Goal: Task Accomplishment & Management: Manage account settings

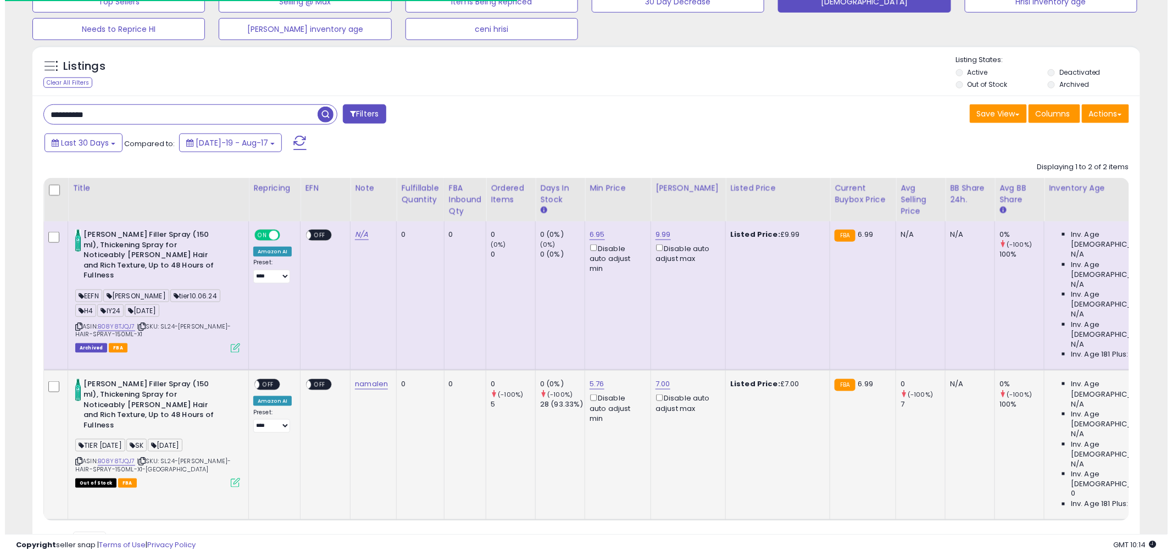
scroll to position [225, 643]
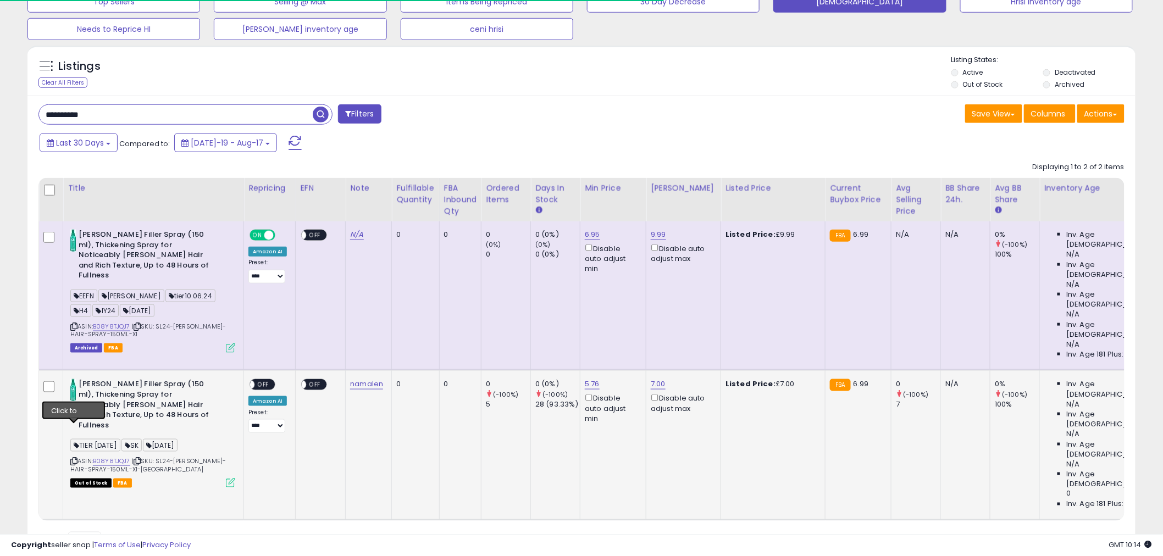
click at [75, 458] on icon at bounding box center [73, 461] width 7 height 6
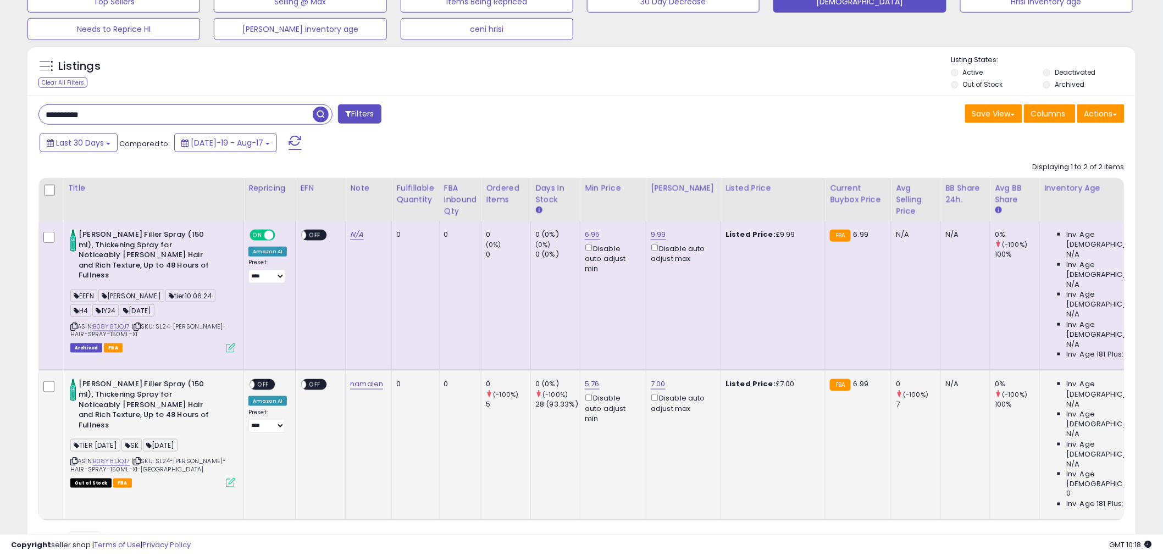
click at [229, 478] on icon at bounding box center [230, 482] width 9 height 9
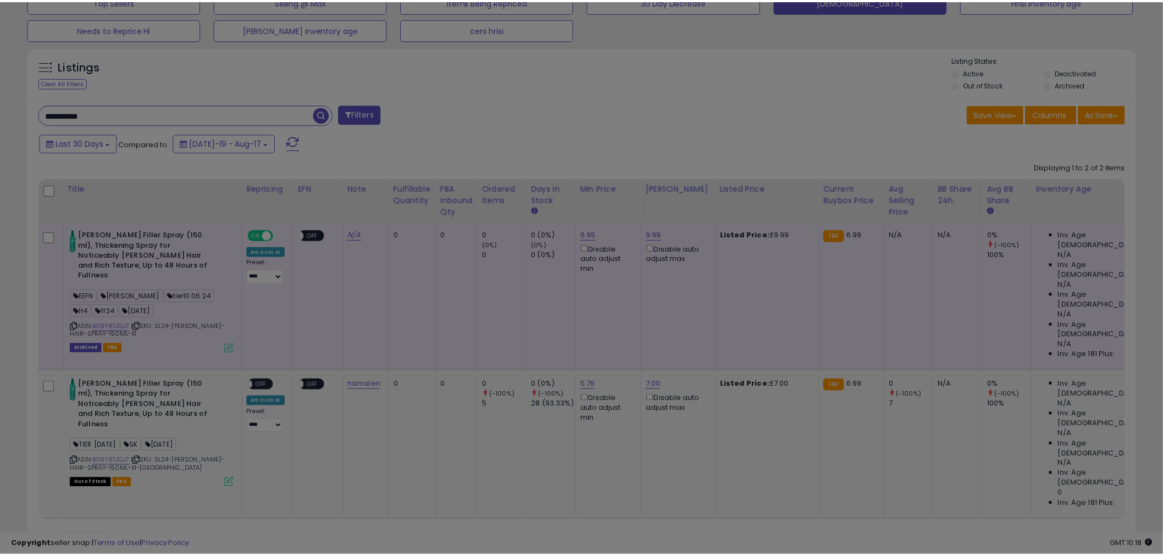
scroll to position [225, 649]
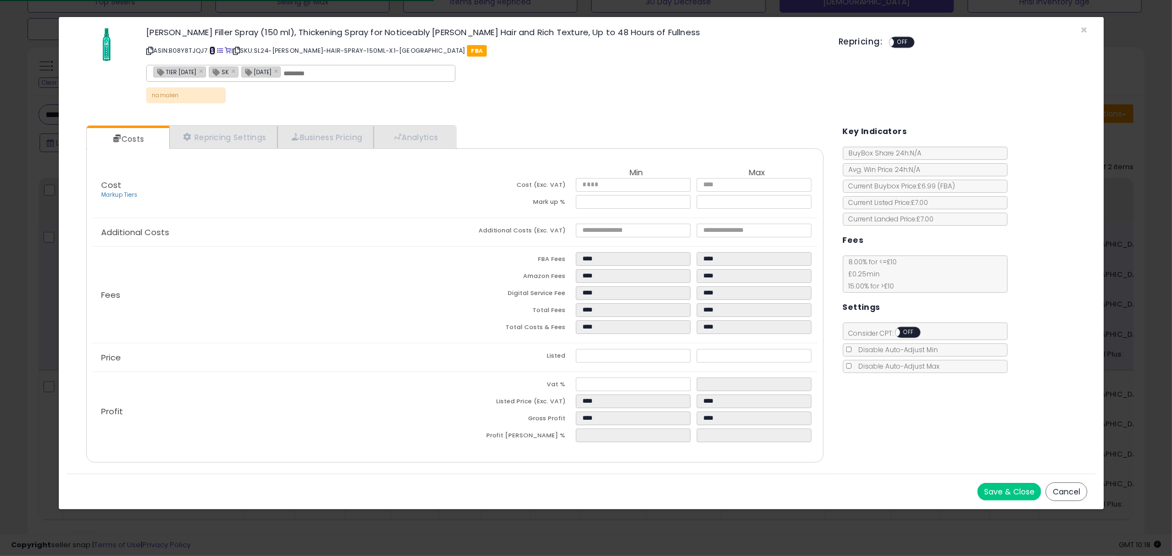
click at [214, 48] on span at bounding box center [212, 51] width 6 height 6
click at [0, 168] on div "× Close [PERSON_NAME] Filler Spray (150 ml), Thickening Spray for Noticeably [P…" at bounding box center [586, 278] width 1172 height 556
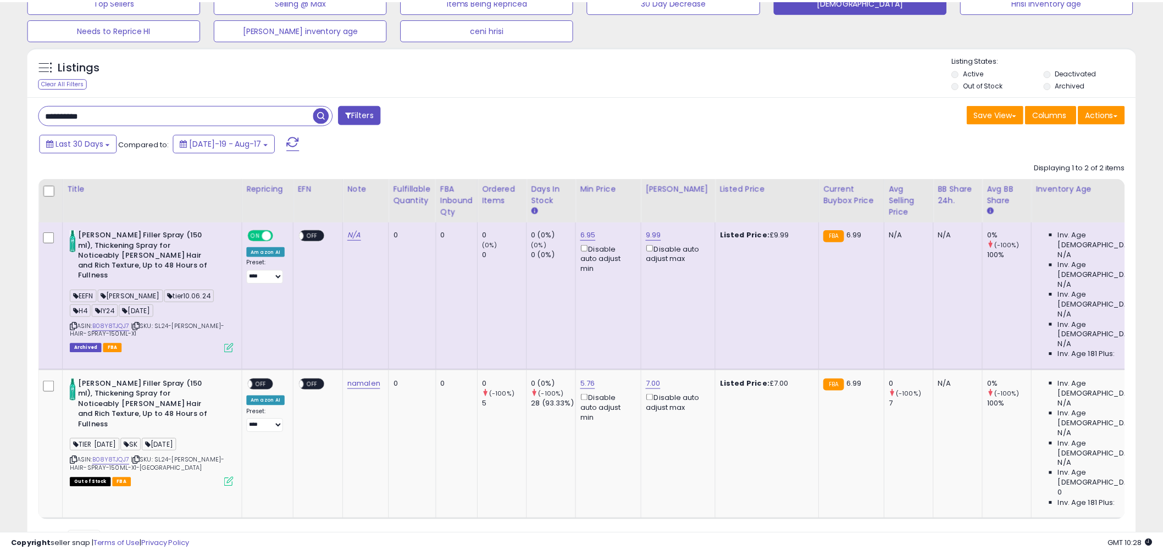
scroll to position [549345, 548926]
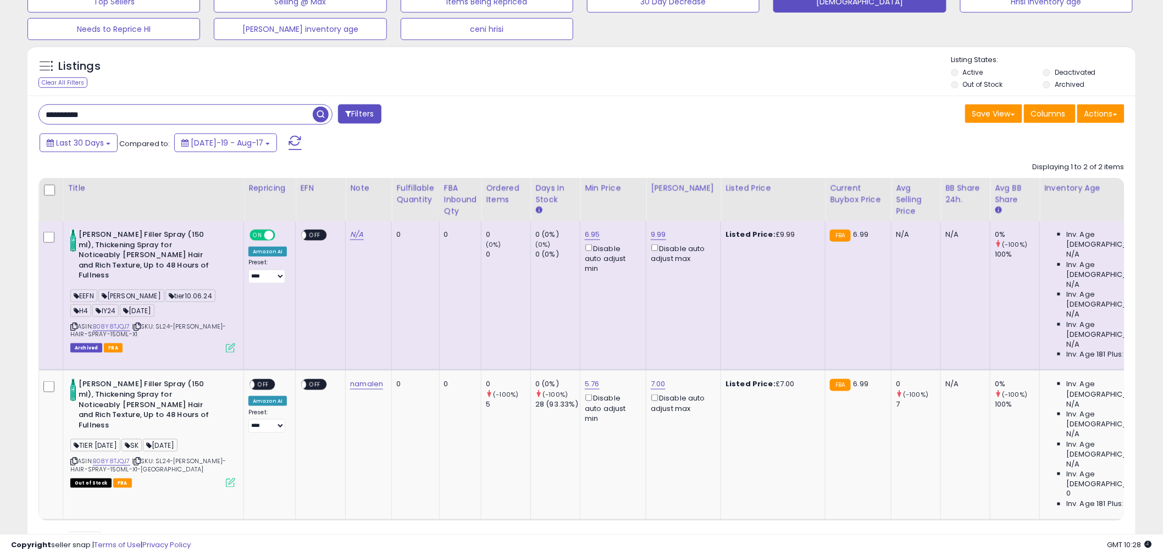
click at [163, 126] on div "**********" at bounding box center [305, 115] width 551 height 22
click at [162, 111] on input "**********" at bounding box center [176, 114] width 274 height 19
paste input "text"
type input "**********"
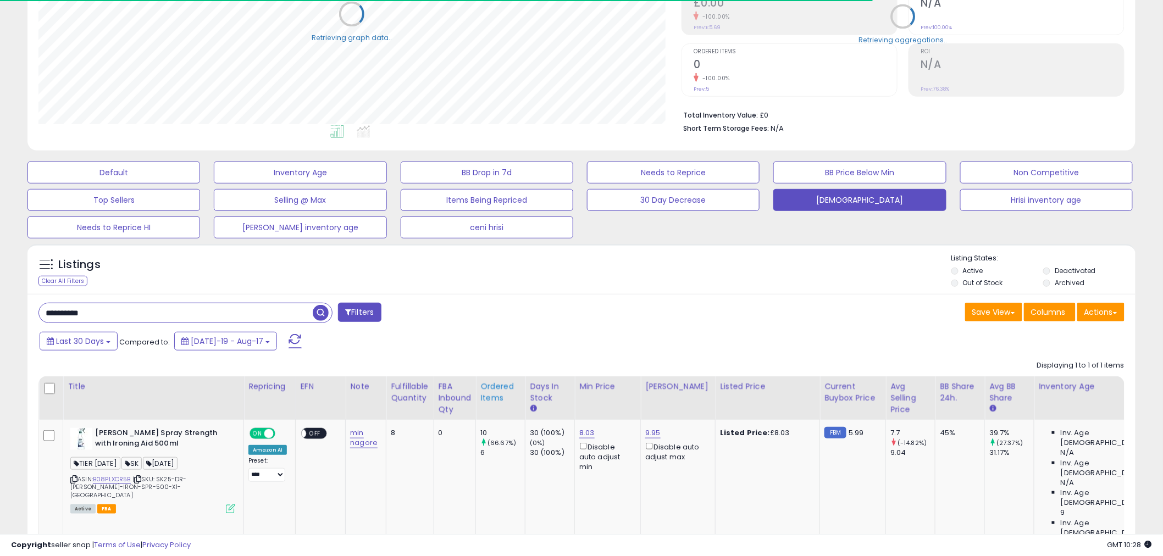
scroll to position [235, 0]
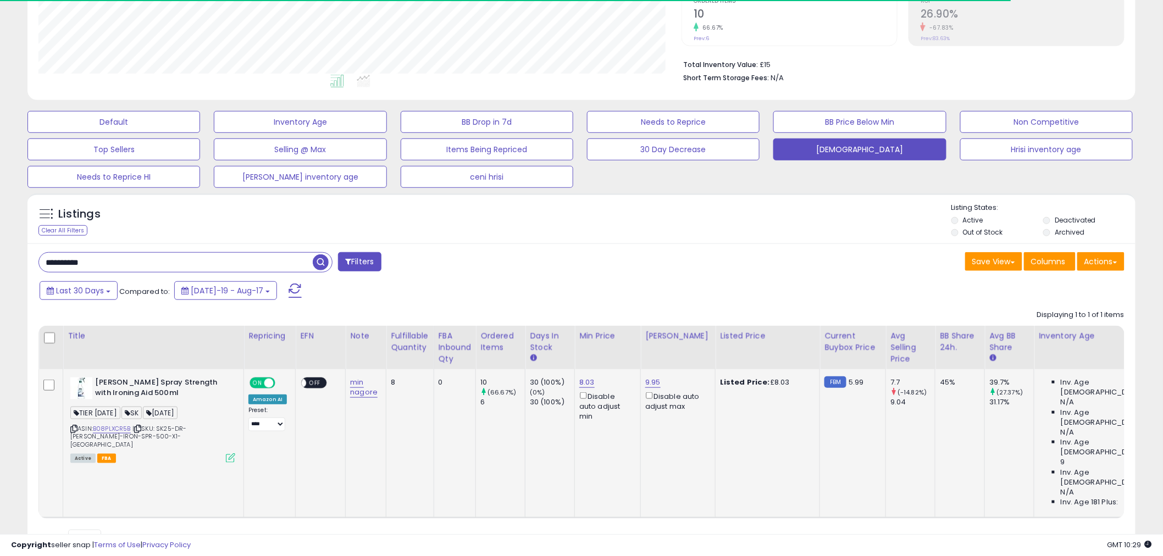
click at [223, 454] on div "Active FBA" at bounding box center [152, 458] width 165 height 8
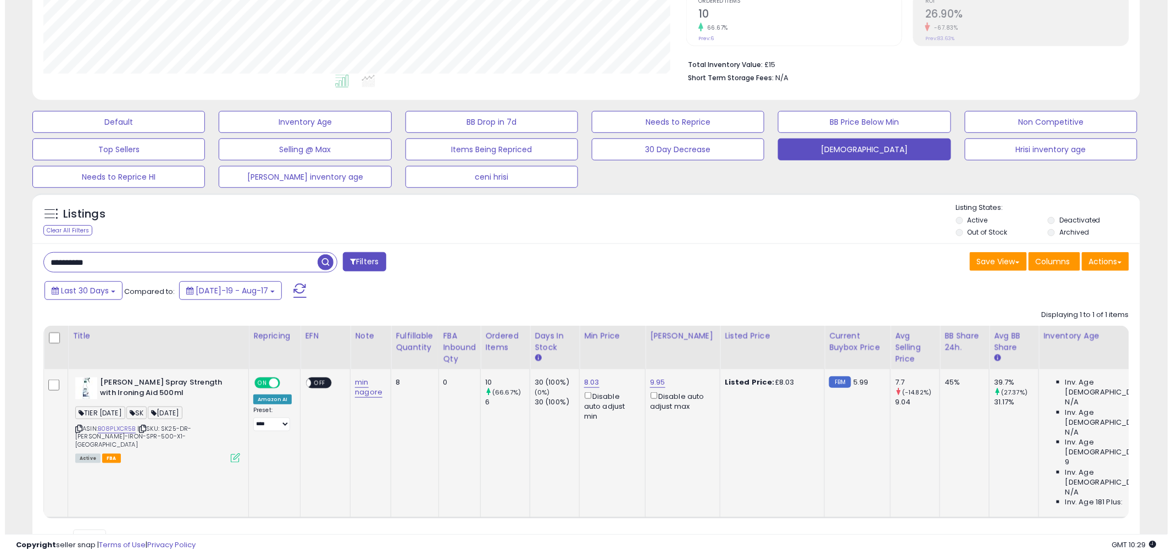
scroll to position [225, 643]
click at [229, 453] on icon at bounding box center [230, 457] width 9 height 9
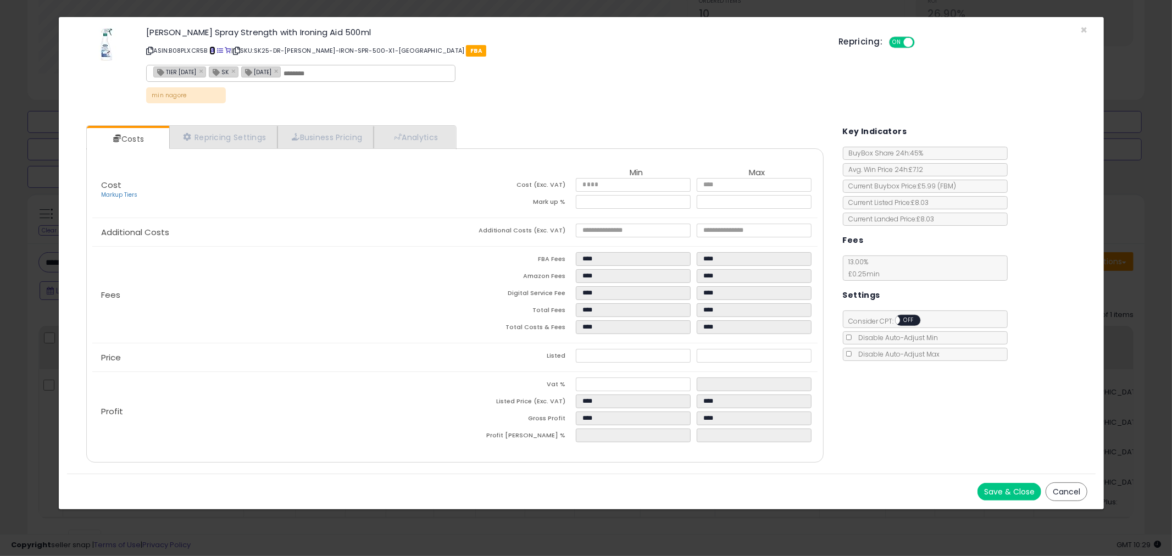
click at [215, 48] on span at bounding box center [212, 51] width 6 height 6
click at [25, 221] on div "× Close [PERSON_NAME] Spray Strength with Ironing Aid 500ml ASIN: B08PLXCR5B | …" at bounding box center [586, 278] width 1172 height 556
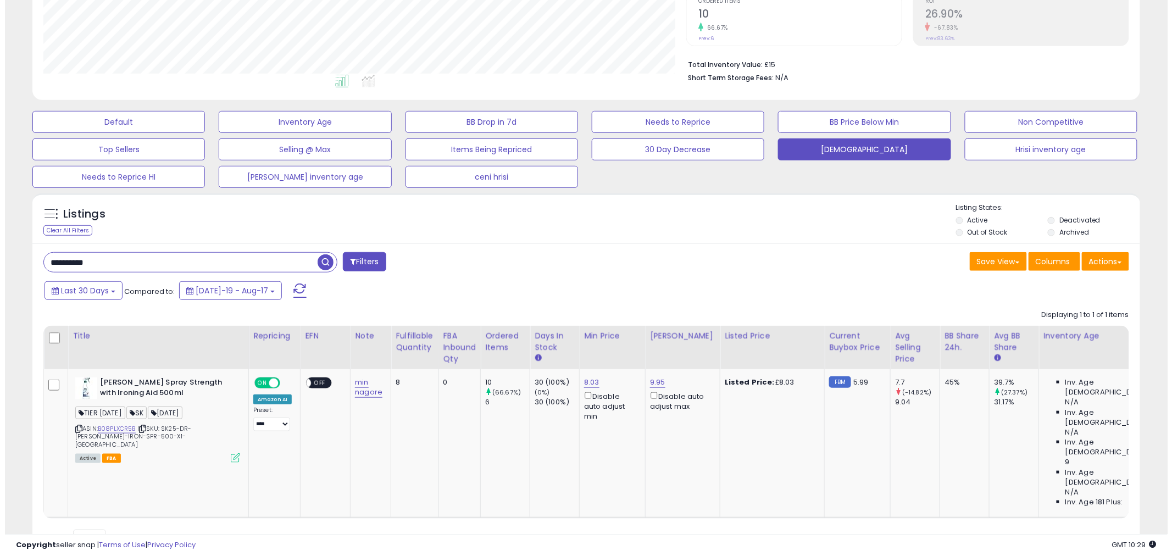
scroll to position [549345, 548926]
click at [229, 453] on icon at bounding box center [230, 457] width 9 height 9
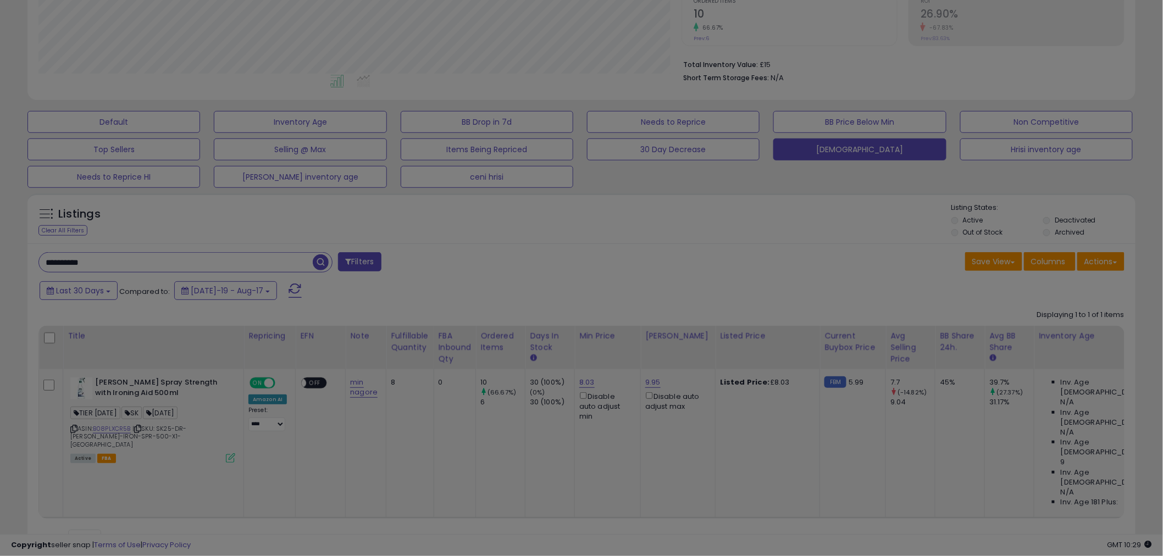
scroll to position [225, 649]
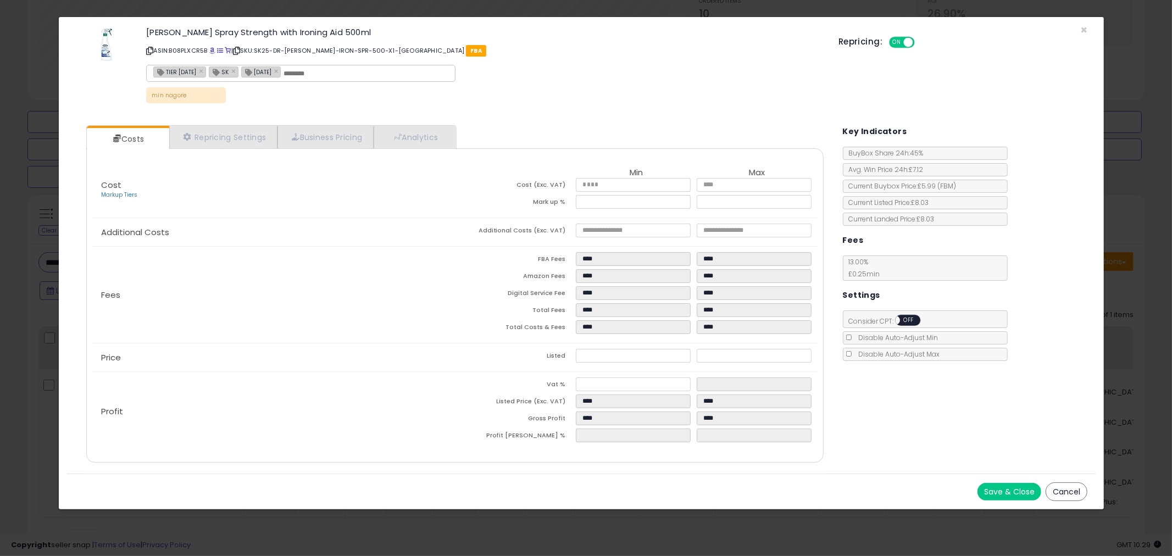
click at [9, 418] on div "× Close [PERSON_NAME] Spray Strength with Ironing Aid 500ml ASIN: B08PLXCR5B | …" at bounding box center [586, 278] width 1172 height 556
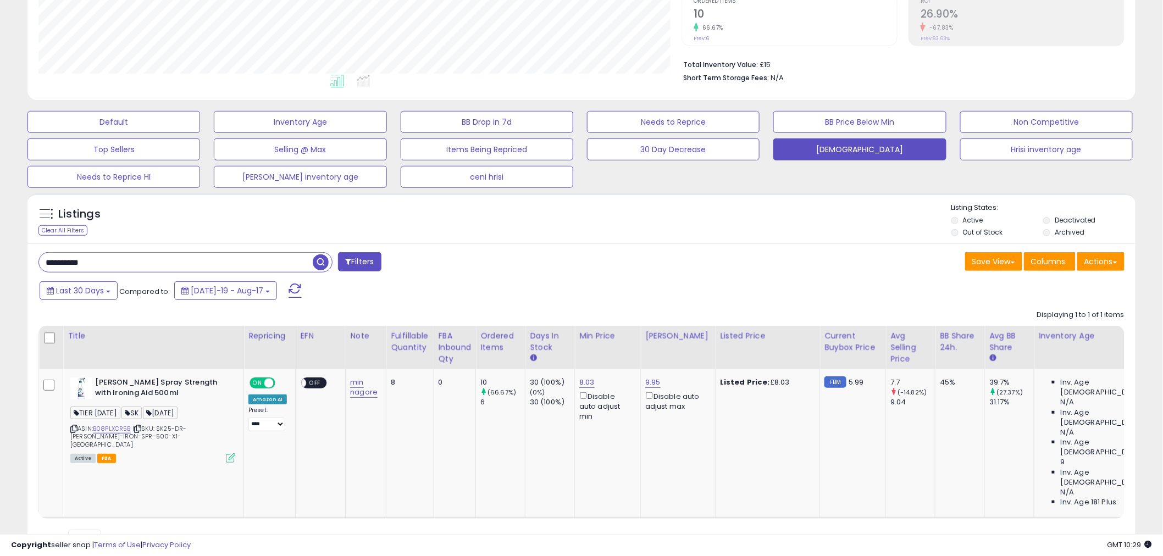
scroll to position [549345, 548926]
